Goal: Navigation & Orientation: Find specific page/section

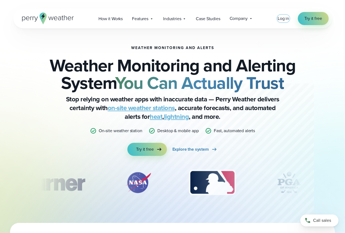
click at [281, 17] on span "Log in" at bounding box center [282, 18] width 11 height 6
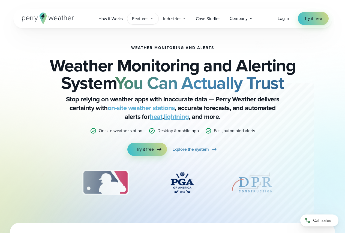
click at [142, 16] on span "Features" at bounding box center [140, 19] width 16 height 7
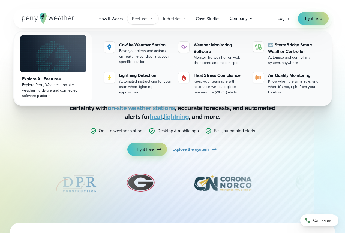
click at [323, 124] on div "Weather Monitoring and Alerts Weather Monitoring and Alerting System You Can Ac…" at bounding box center [172, 125] width 318 height 194
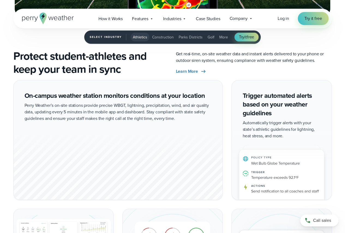
scroll to position [895, 0]
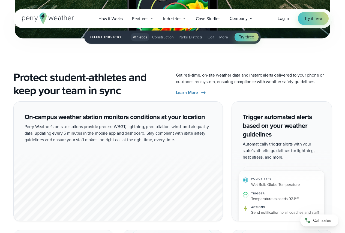
click at [260, 14] on div "Open Menu Log in Try it free How it Works" at bounding box center [172, 19] width 318 height 20
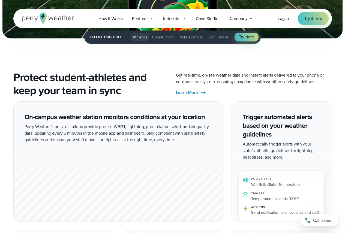
scroll to position [704, 0]
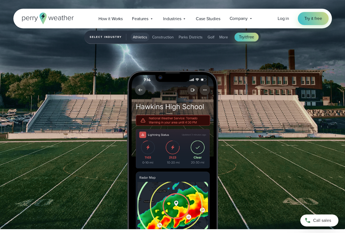
click at [48, 14] on icon at bounding box center [48, 19] width 52 height 12
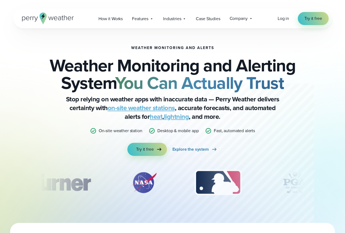
click at [151, 132] on icon at bounding box center [151, 130] width 7 height 7
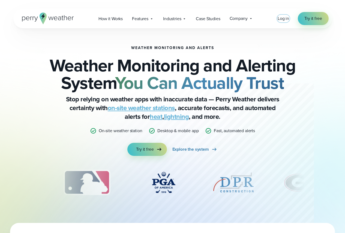
click at [285, 19] on span "Log in" at bounding box center [282, 18] width 11 height 6
